Goal: Task Accomplishment & Management: Use online tool/utility

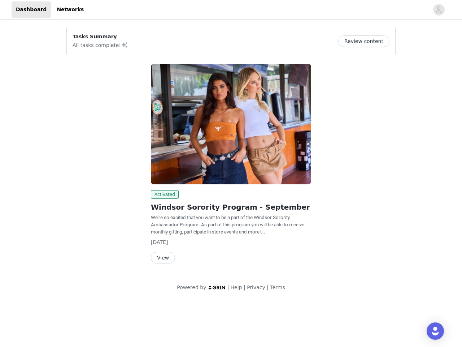
click at [231, 150] on img at bounding box center [231, 124] width 160 height 120
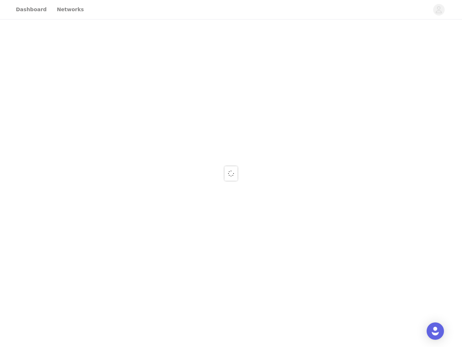
click at [231, 10] on div at bounding box center [231, 173] width 462 height 347
click at [439, 10] on div at bounding box center [231, 173] width 462 height 347
click at [367, 41] on div at bounding box center [231, 173] width 462 height 347
click at [231, 124] on div at bounding box center [231, 173] width 462 height 347
